Goal: Task Accomplishment & Management: Manage account settings

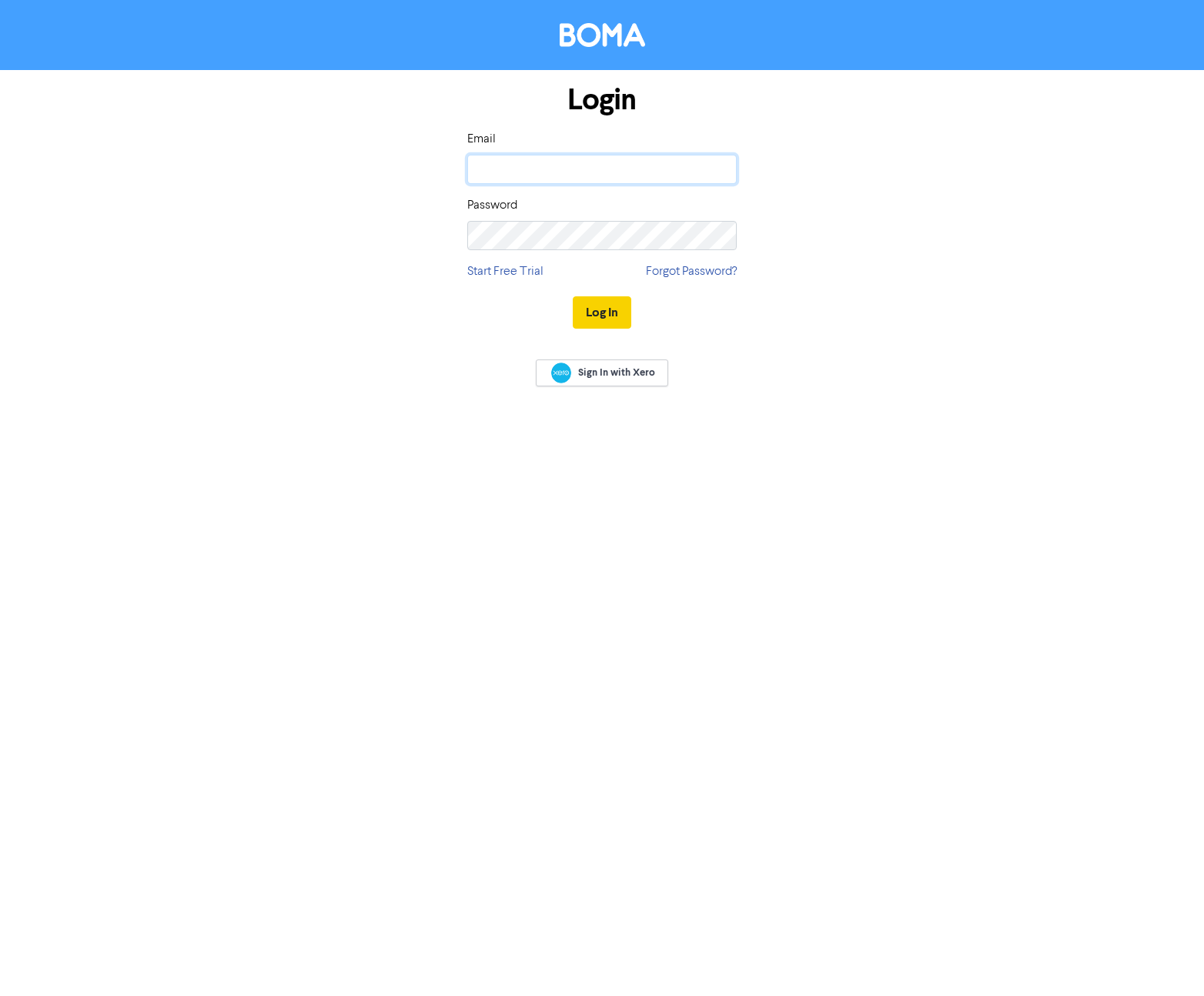
type input "[EMAIL_ADDRESS][DOMAIN_NAME]"
click at [590, 307] on button "Log In" at bounding box center [602, 313] width 59 height 33
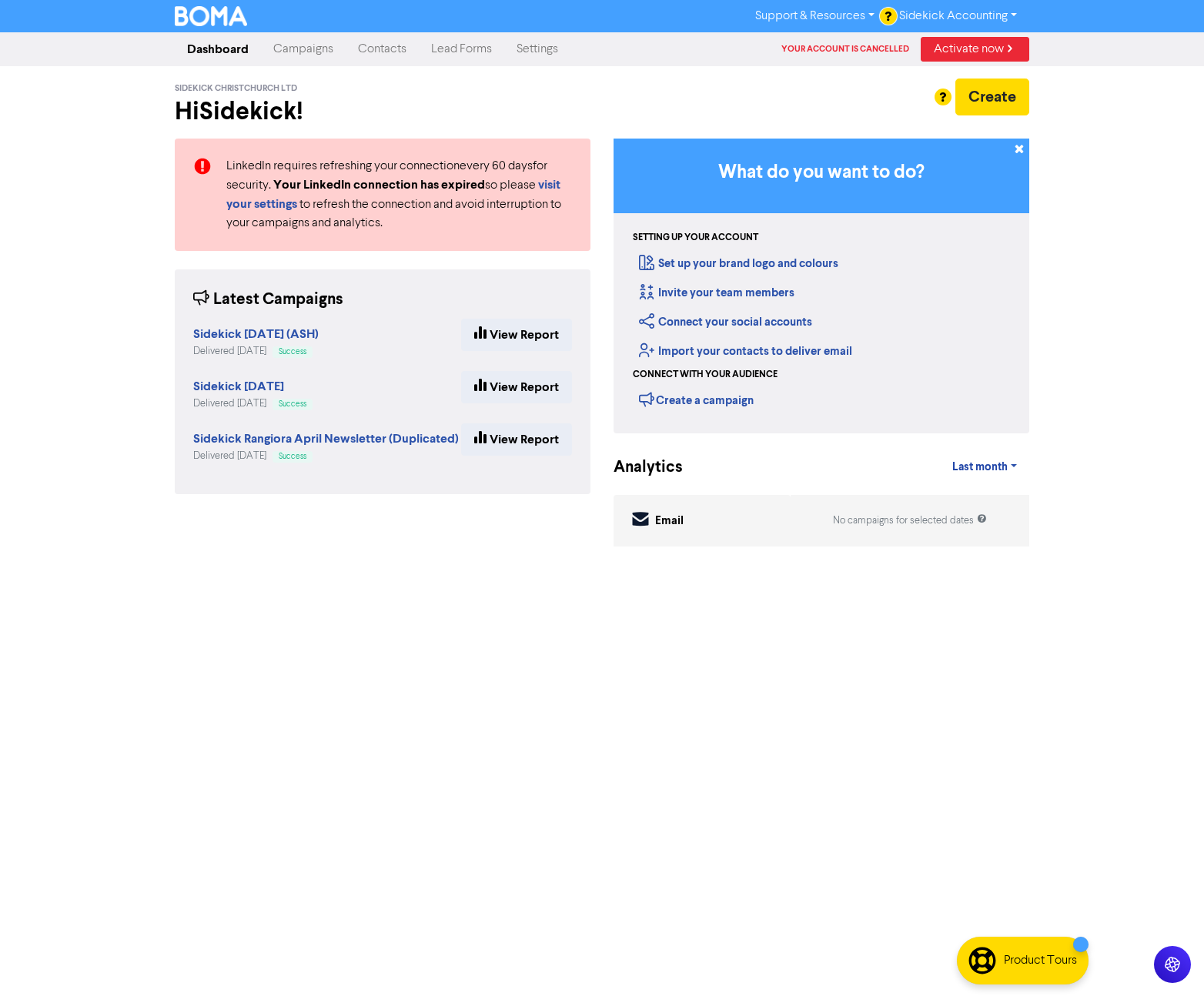
click at [984, 20] on link "Sidekick Accounting" at bounding box center [958, 16] width 142 height 25
click at [977, 48] on button "Log Out" at bounding box center [948, 46] width 121 height 19
